Goal: Task Accomplishment & Management: Complete application form

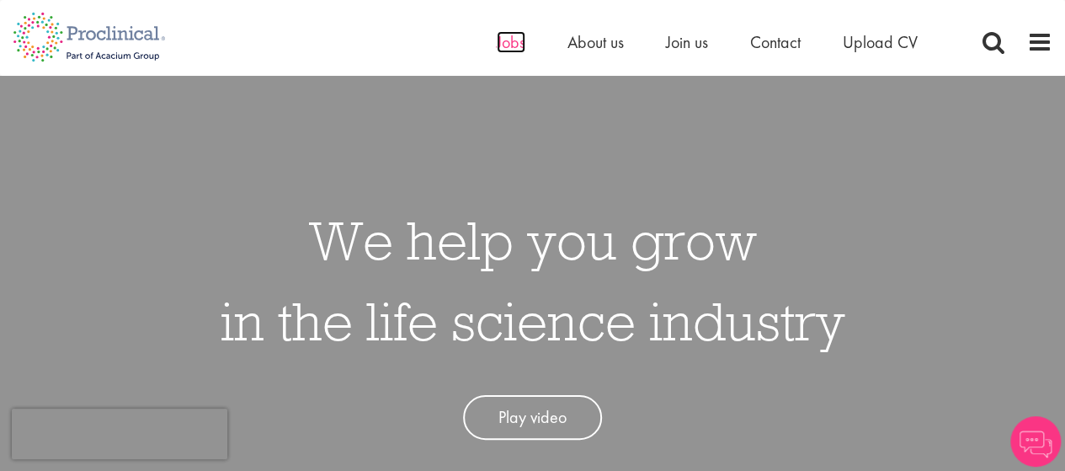
click at [513, 50] on span "Jobs" at bounding box center [511, 42] width 29 height 22
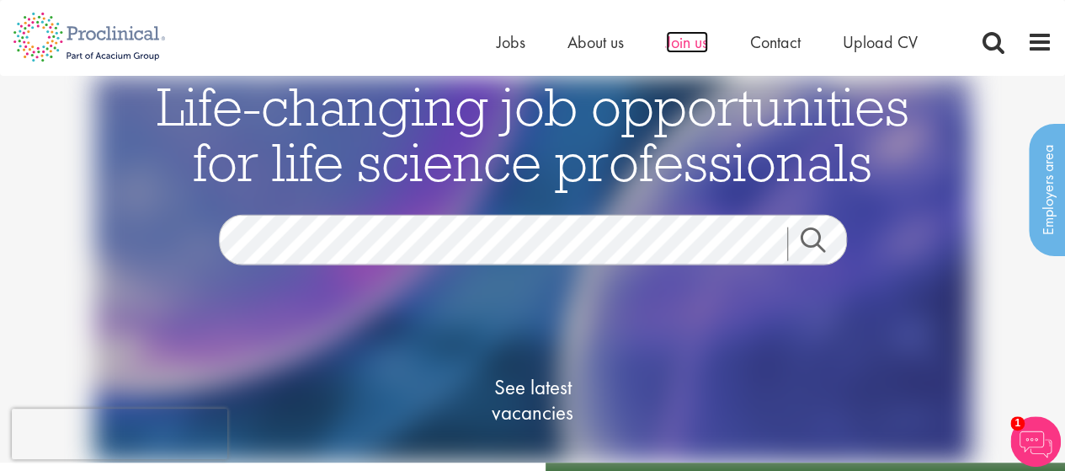
click at [696, 41] on span "Join us" at bounding box center [687, 42] width 42 height 22
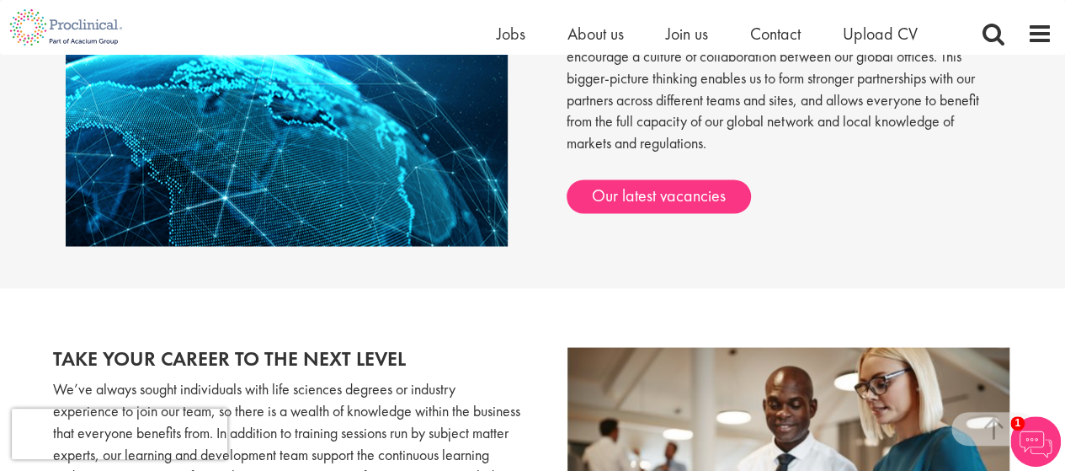
scroll to position [1413, 0]
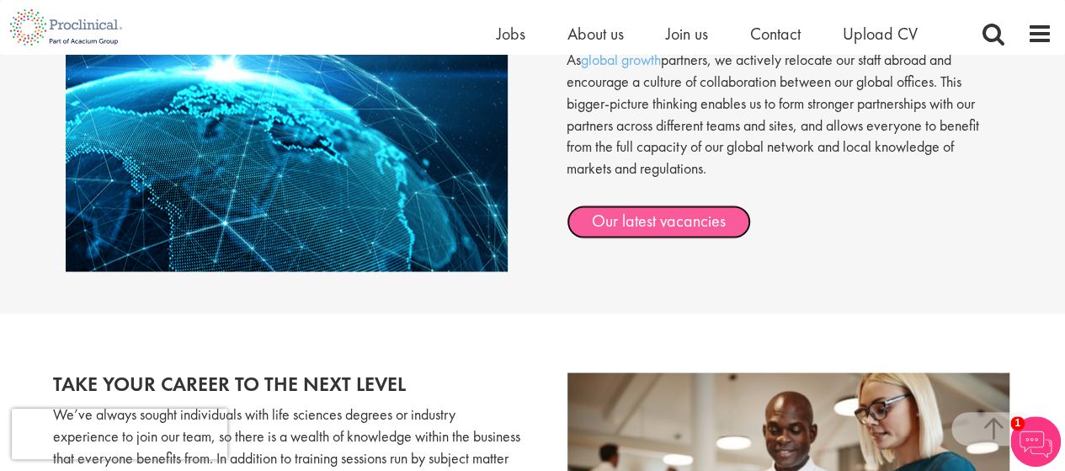
click at [625, 213] on link "Our latest vacancies" at bounding box center [659, 222] width 184 height 34
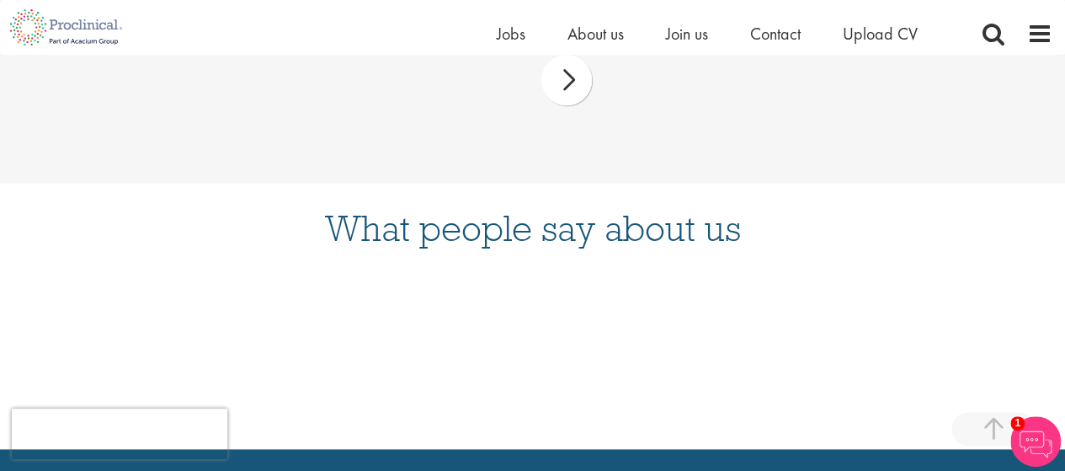
scroll to position [990, 0]
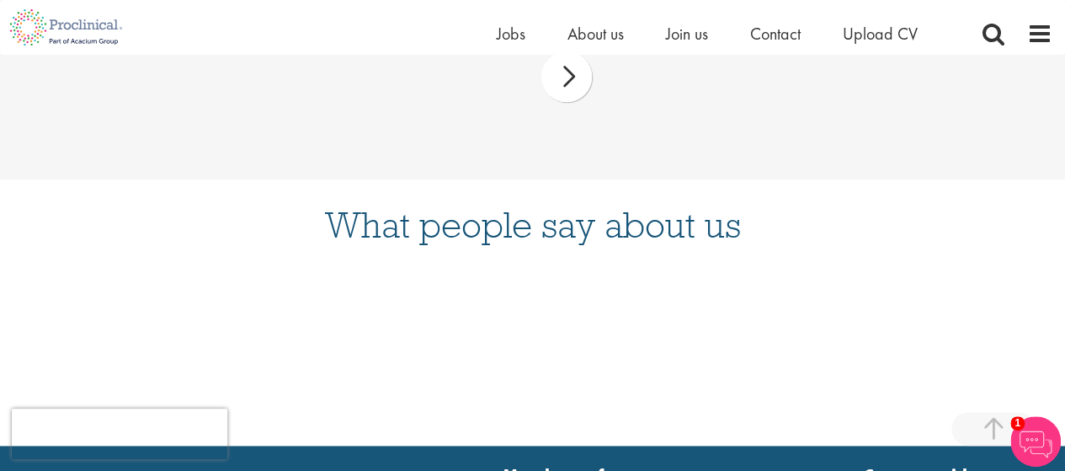
click at [1036, 429] on img at bounding box center [1035, 441] width 51 height 51
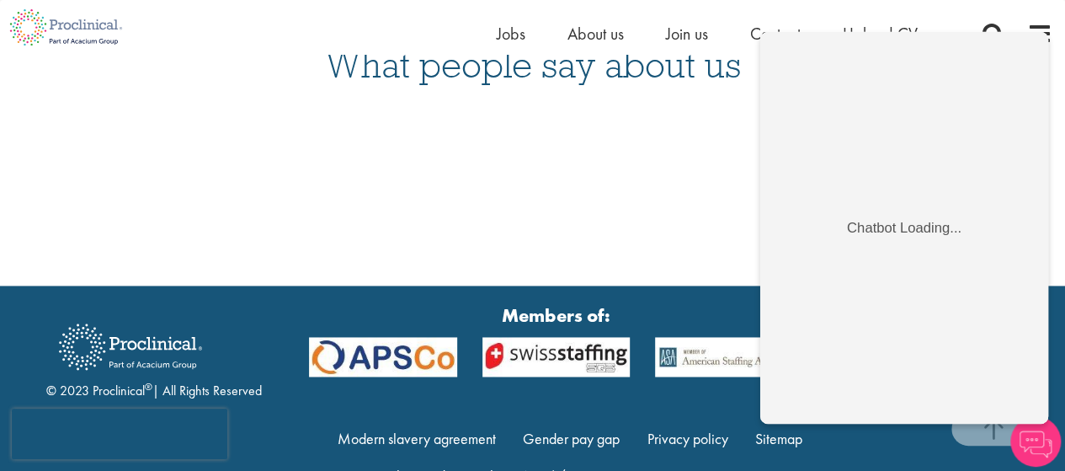
scroll to position [1202, 0]
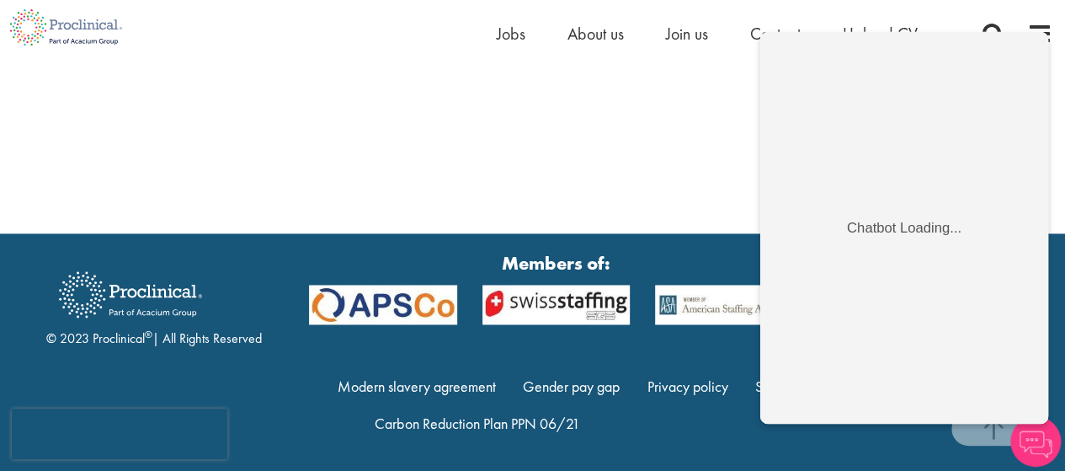
click at [677, 468] on section "© 2023 Proclinical ® | All Rights Reserved Members of: Modern slavery agreement…" at bounding box center [532, 352] width 1065 height 239
